Goal: Task Accomplishment & Management: Manage account settings

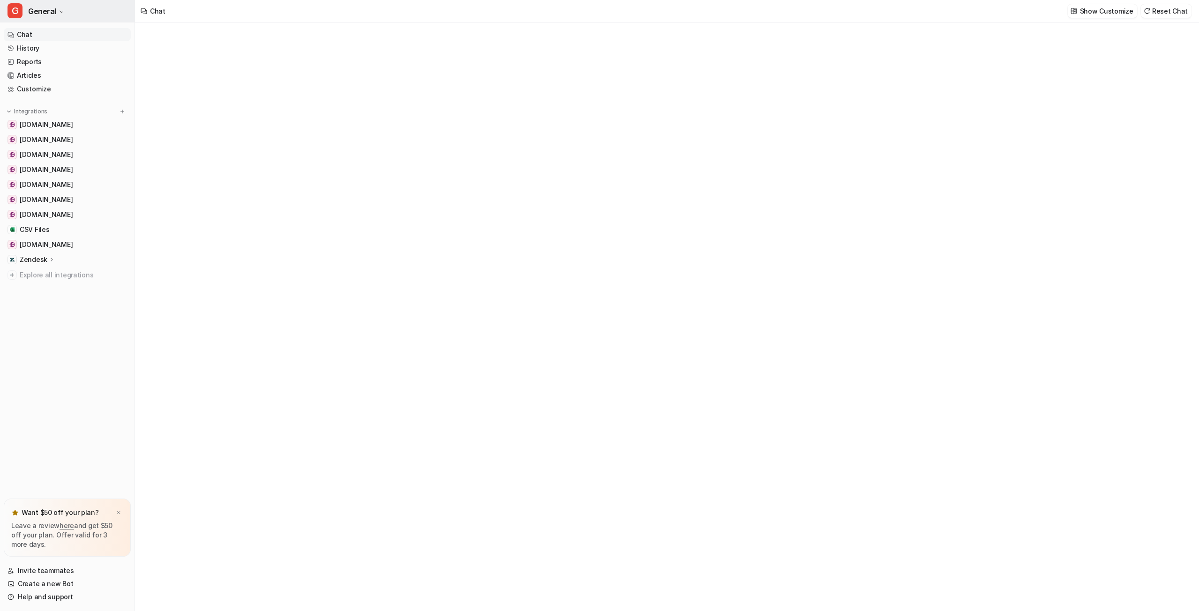
click at [57, 14] on button "G General" at bounding box center [67, 11] width 135 height 22
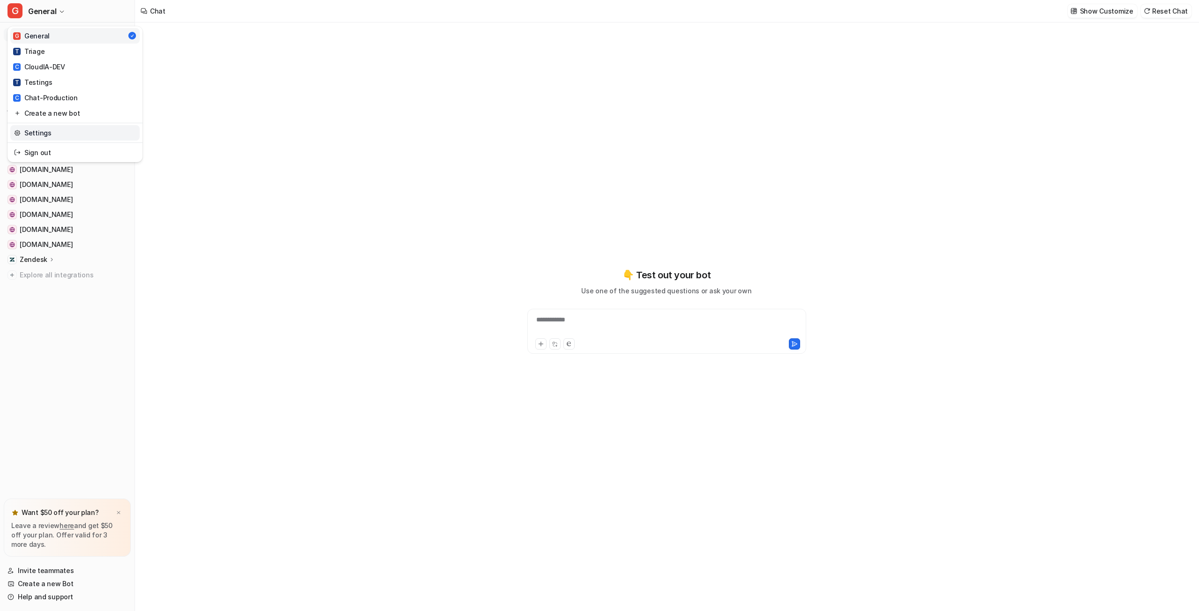
click at [49, 135] on link "Settings" at bounding box center [74, 132] width 129 height 15
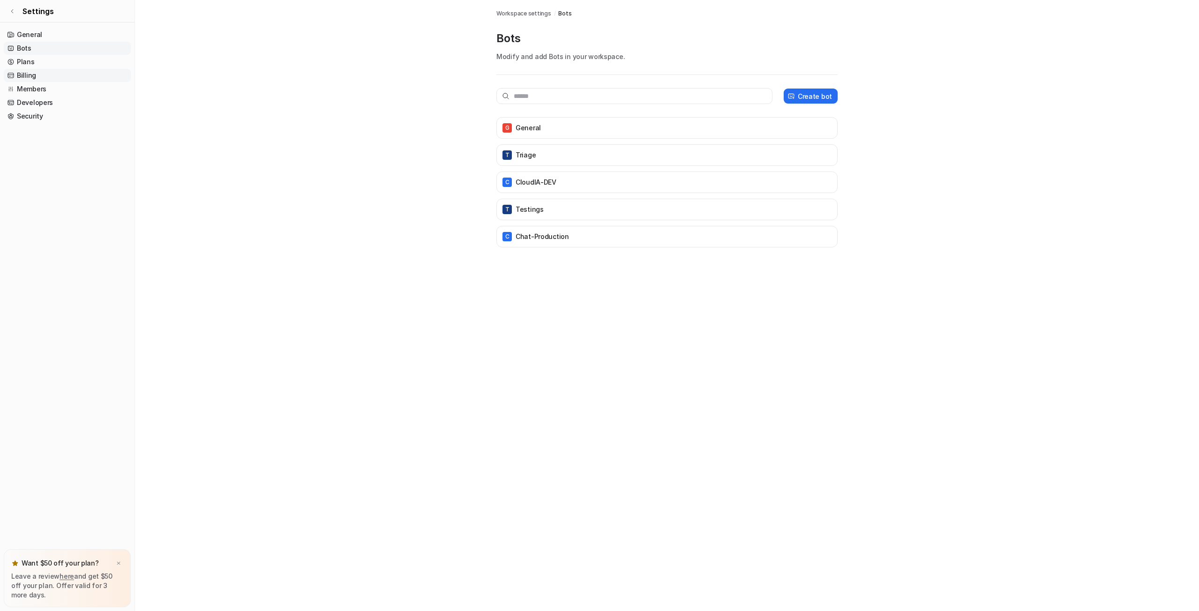
click at [38, 73] on link "Billing" at bounding box center [67, 75] width 127 height 13
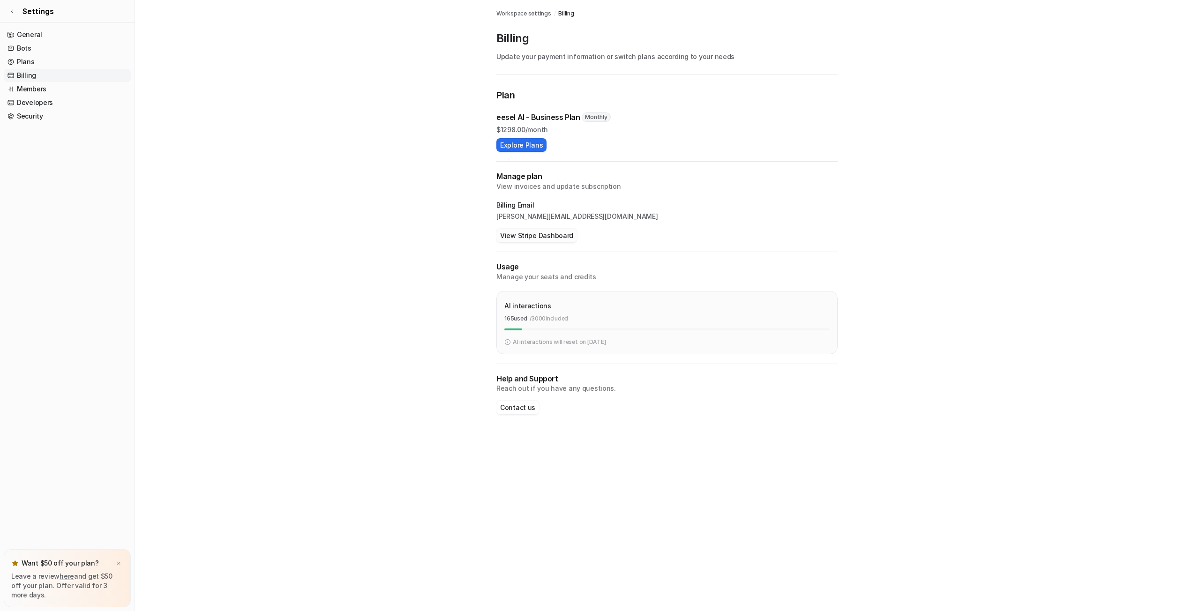
click at [541, 235] on button "View Stripe Dashboard" at bounding box center [536, 236] width 81 height 14
click at [543, 216] on p "[PERSON_NAME][EMAIL_ADDRESS][DOMAIN_NAME]" at bounding box center [666, 216] width 341 height 9
copy p "[PERSON_NAME][EMAIL_ADDRESS][DOMAIN_NAME]"
